Goal: Find specific page/section: Find specific page/section

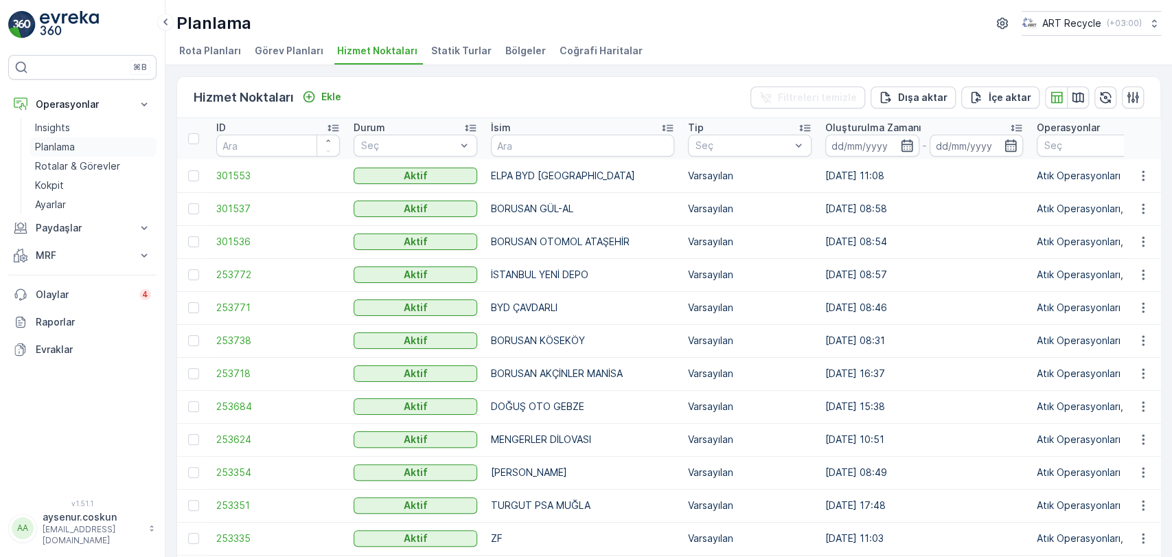
drag, startPoint x: 88, startPoint y: 165, endPoint x: 126, endPoint y: 150, distance: 41.6
click at [88, 165] on p "Rotalar & Görevler" at bounding box center [77, 166] width 85 height 14
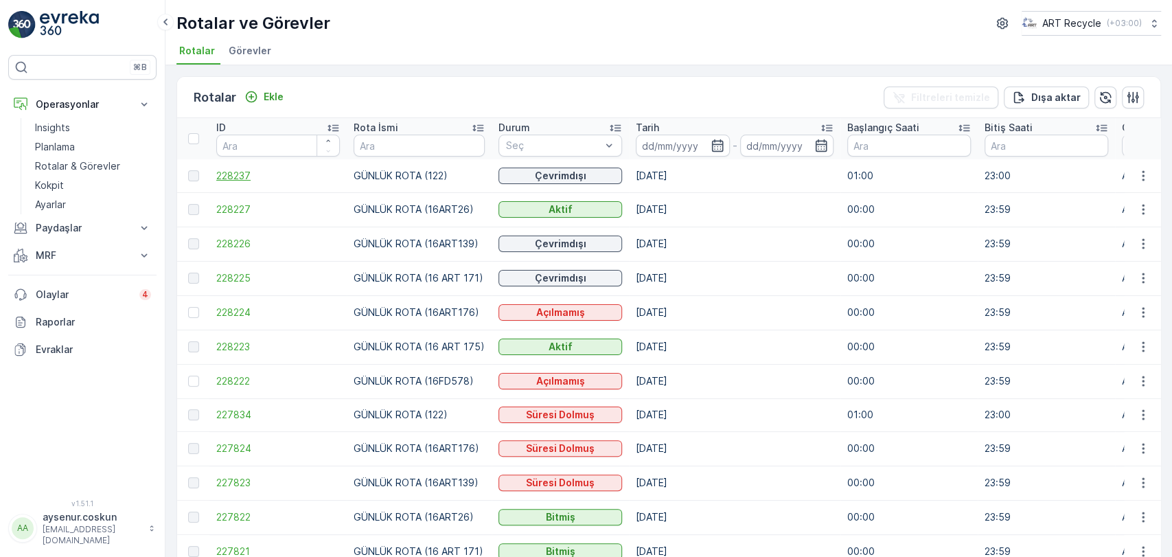
click at [236, 173] on span "228237" at bounding box center [278, 176] width 124 height 14
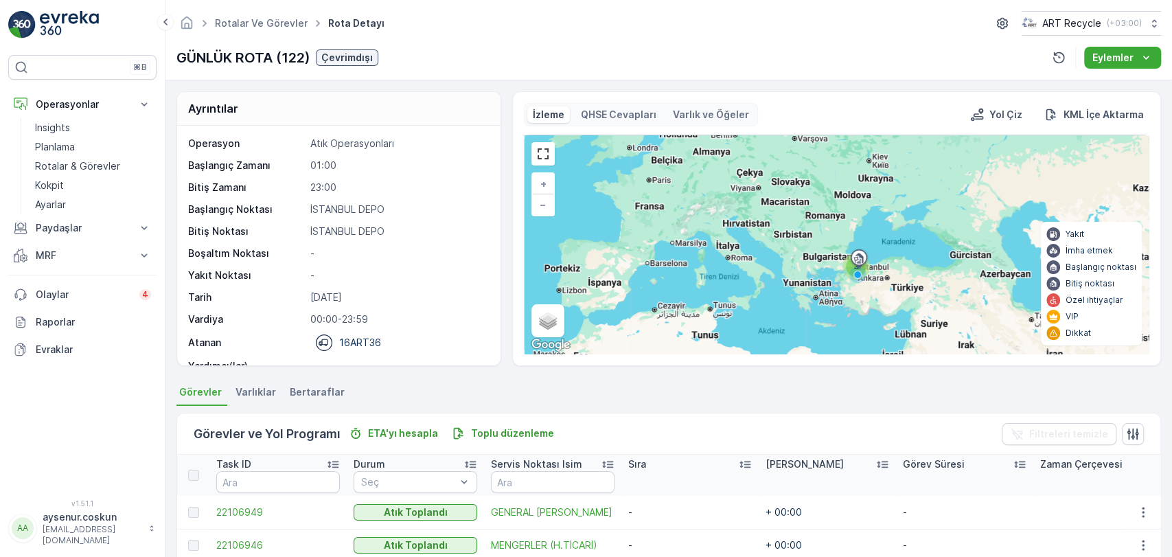
click at [82, 21] on img at bounding box center [69, 24] width 59 height 27
